Goal: Find specific page/section: Find specific page/section

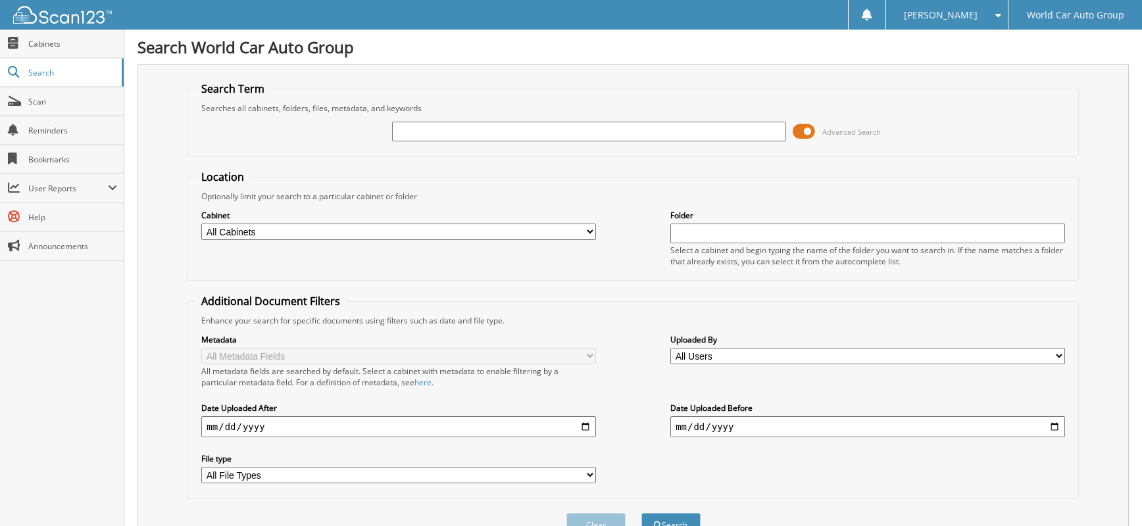
click at [482, 135] on input "text" at bounding box center [589, 132] width 395 height 20
type input "6"
type input "542167"
click at [641, 513] on button "Search" at bounding box center [670, 525] width 59 height 24
click at [529, 128] on input "542167" at bounding box center [589, 132] width 395 height 20
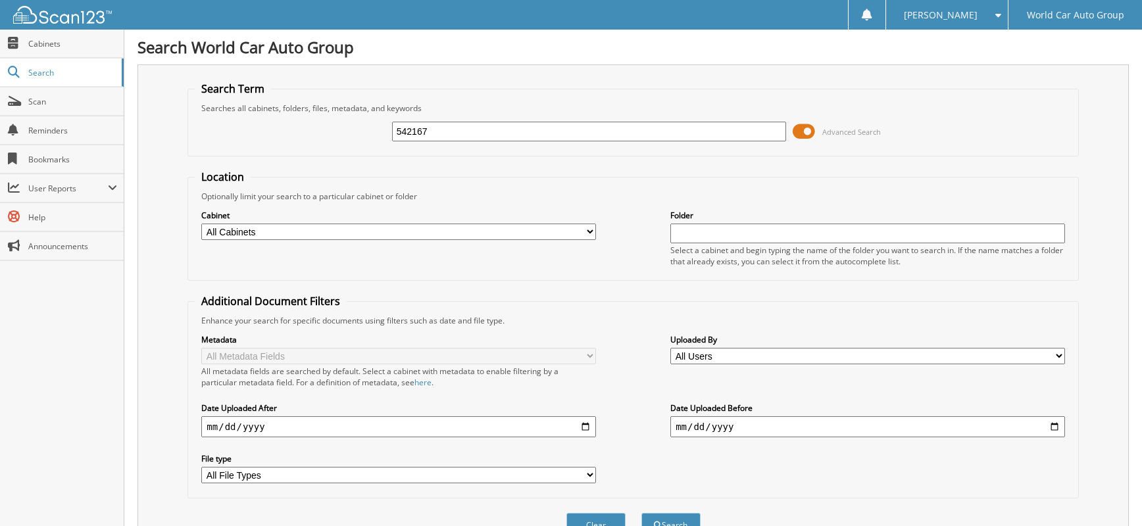
click at [529, 128] on input "542167" at bounding box center [589, 132] width 395 height 20
type input "083353"
click at [641, 513] on button "Search" at bounding box center [670, 525] width 59 height 24
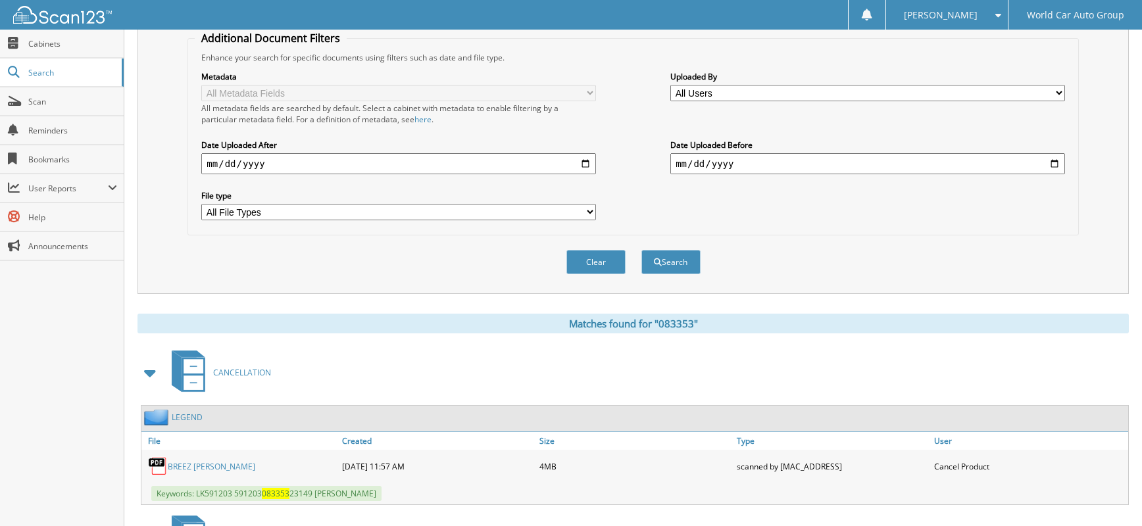
scroll to position [351, 0]
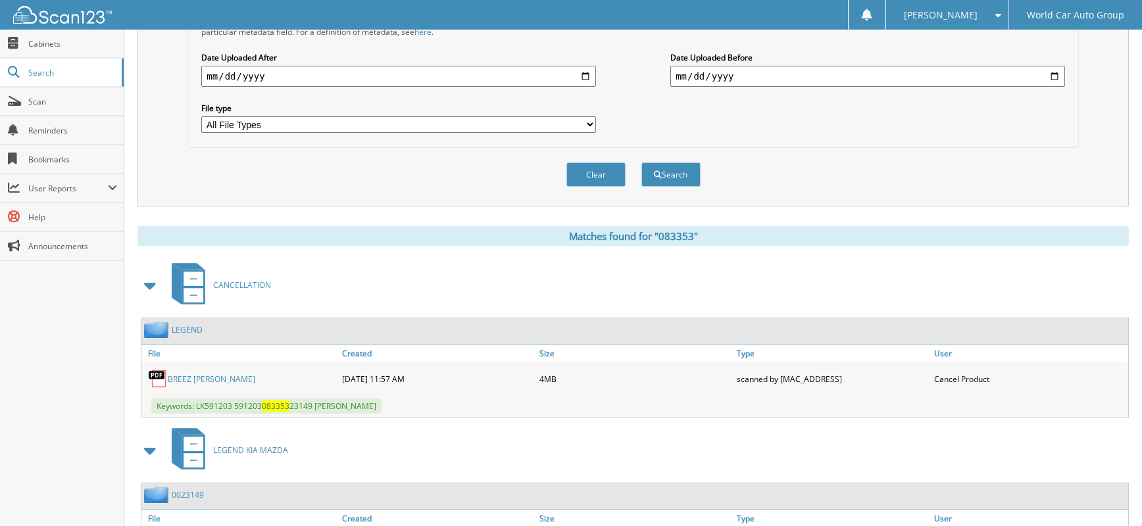
click at [203, 380] on link "BREEZ [PERSON_NAME]" at bounding box center [212, 379] width 88 height 11
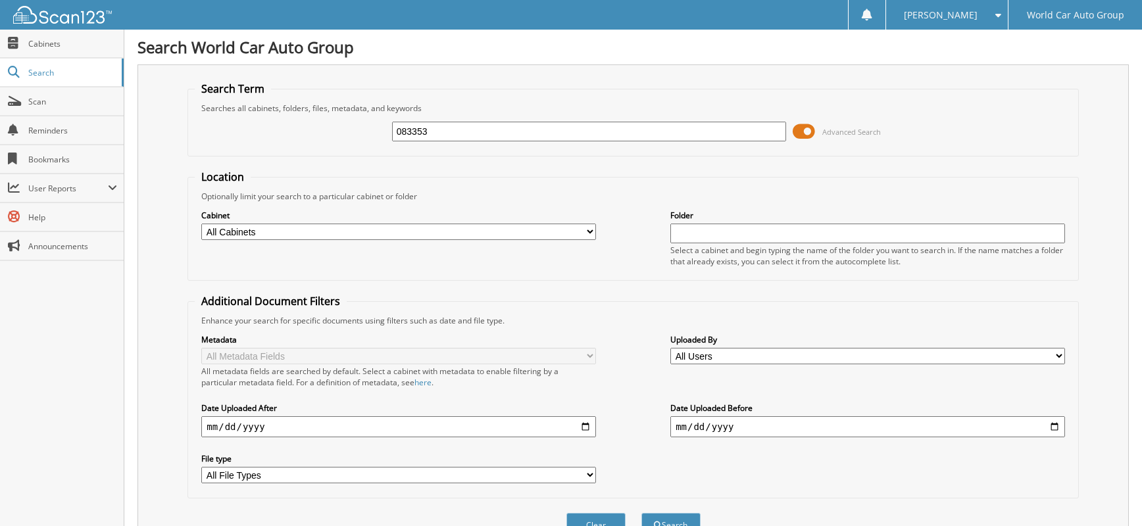
click at [495, 121] on div "083353" at bounding box center [589, 131] width 395 height 22
click at [491, 128] on input "083353" at bounding box center [589, 132] width 395 height 20
type input "085343"
click at [641, 513] on button "Search" at bounding box center [670, 525] width 59 height 24
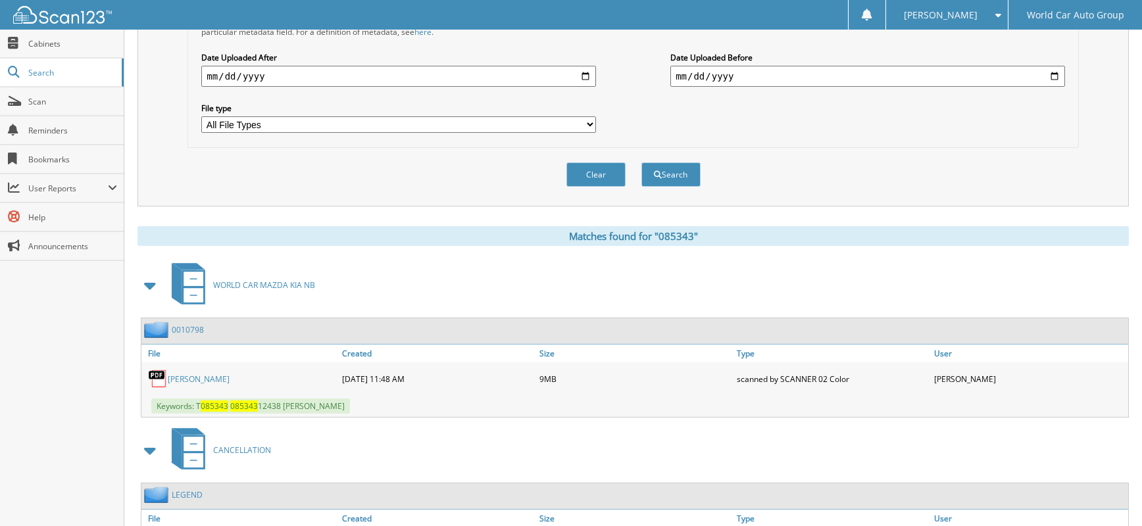
scroll to position [526, 0]
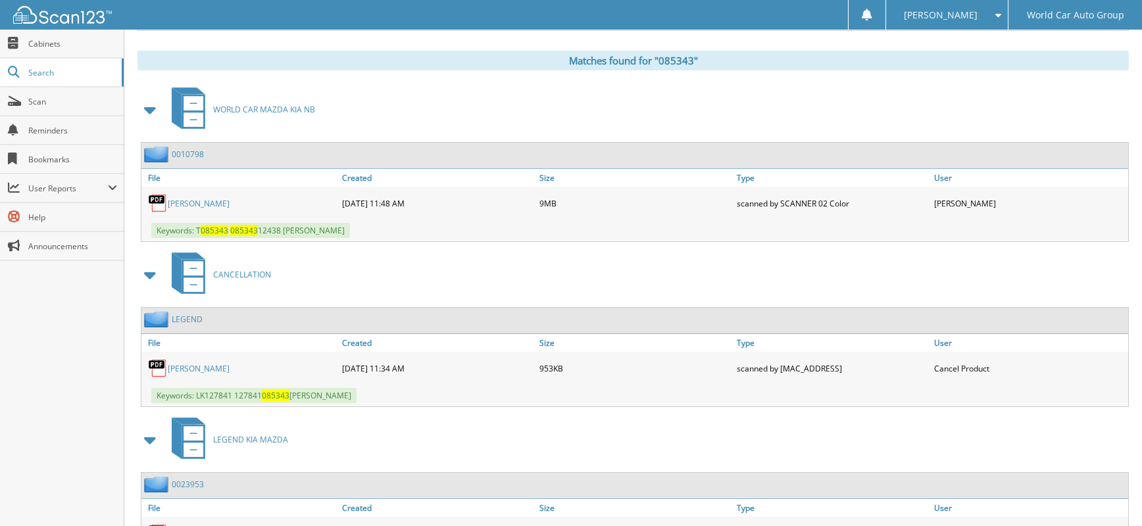
click at [230, 367] on link "DONALD MCLEOD JR." at bounding box center [199, 368] width 62 height 11
